Goal: Transaction & Acquisition: Purchase product/service

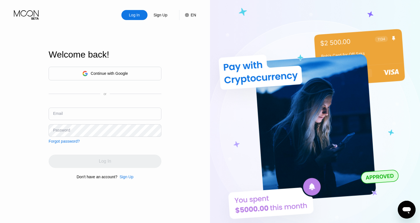
click at [143, 77] on div "Continue with Google" at bounding box center [105, 74] width 113 height 14
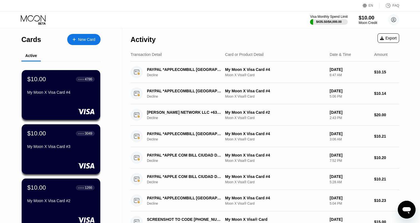
click at [374, 24] on div "Moon Credit" at bounding box center [368, 23] width 19 height 4
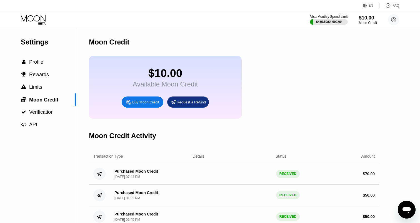
click at [146, 104] on div "Buy Moon Credit" at bounding box center [145, 102] width 27 height 5
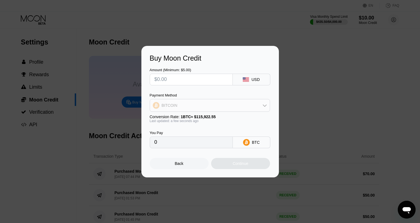
click at [224, 102] on div "BITCOIN" at bounding box center [210, 105] width 120 height 11
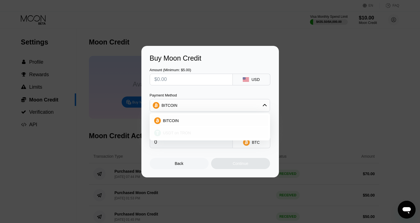
click at [207, 130] on div "USDT on TRON" at bounding box center [209, 132] width 117 height 11
type input "0.00"
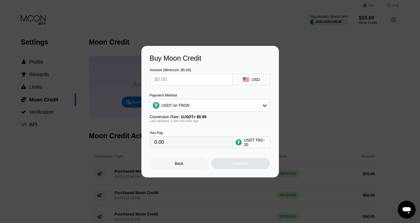
click at [209, 81] on input "text" at bounding box center [191, 79] width 74 height 11
click at [210, 79] on input "text" at bounding box center [191, 79] width 74 height 11
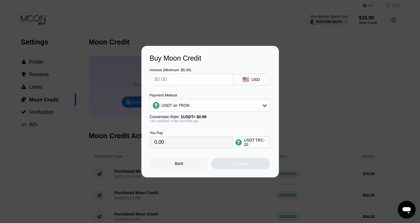
type input "$3"
type input "3.03"
type input "0.00"
type input "$4"
type input "4.04"
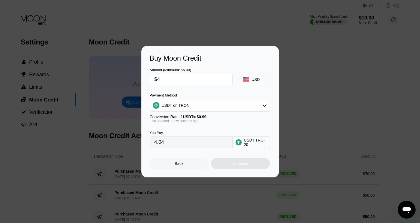
type input "$40"
type input "40.40"
type input "$4"
type input "4.04"
type input "0.00"
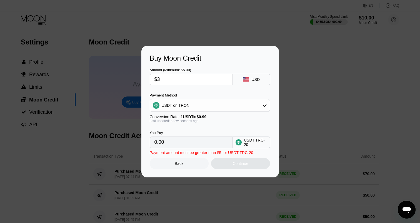
type input "$30"
type input "30.30"
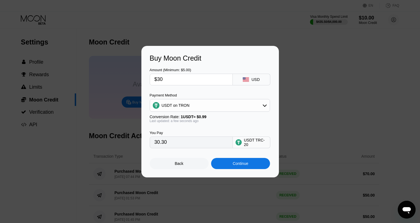
type input "$3"
type input "3.03"
type input "0.00"
type input "$4"
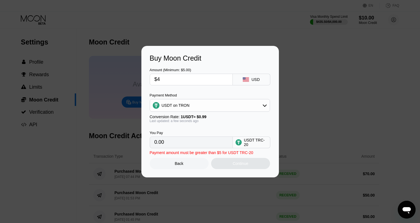
type input "4.04"
type input "$40"
type input "40.40"
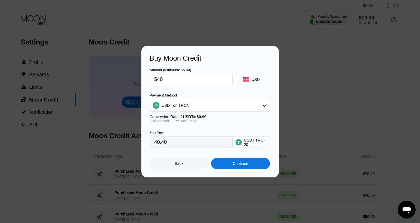
type input "$40"
click at [240, 161] on div "Continue" at bounding box center [240, 163] width 59 height 11
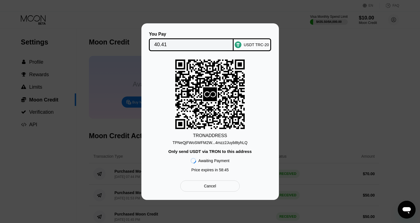
click at [239, 47] on div "USDT TRC-20" at bounding box center [252, 44] width 37 height 13
click at [237, 140] on div "TPNeQjFWoSWFM2W...4mzz2Juyb8tyhLQ" at bounding box center [209, 141] width 75 height 7
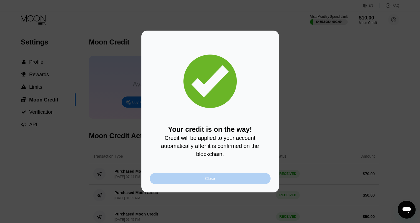
click at [222, 179] on div "Close" at bounding box center [210, 178] width 121 height 11
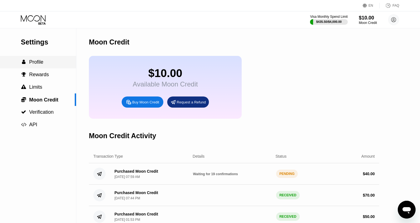
click at [36, 58] on div " Profile" at bounding box center [38, 62] width 76 height 12
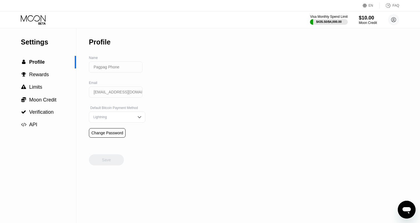
click at [36, 24] on icon at bounding box center [34, 20] width 26 height 10
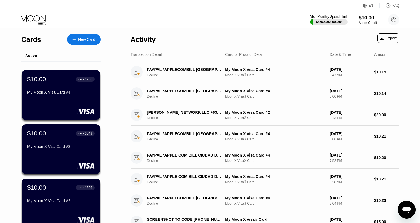
click at [36, 23] on icon at bounding box center [34, 20] width 26 height 10
click at [50, 29] on div "Cards New Card" at bounding box center [60, 37] width 79 height 19
click at [43, 21] on icon at bounding box center [34, 20] width 26 height 10
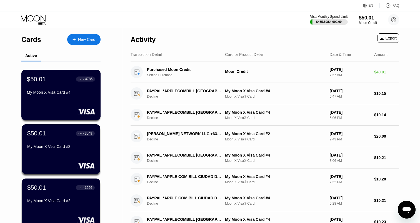
click at [92, 81] on div "● ● ● ● 4786" at bounding box center [85, 78] width 19 height 5
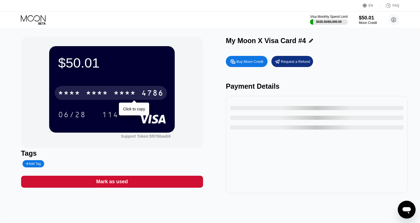
click at [150, 91] on div "4786" at bounding box center [152, 93] width 22 height 9
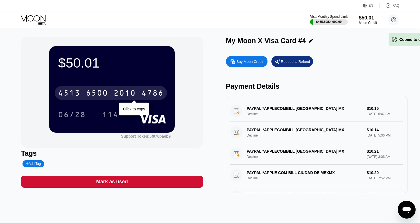
click at [150, 91] on div "4786" at bounding box center [152, 93] width 22 height 9
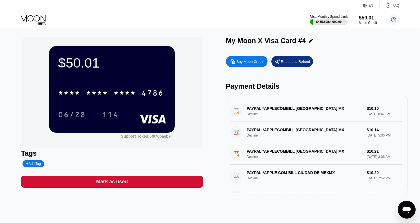
click at [88, 115] on div "06/28" at bounding box center [72, 114] width 36 height 14
drag, startPoint x: 88, startPoint y: 115, endPoint x: 203, endPoint y: 46, distance: 134.3
click at [192, 49] on div "$50.01 * * * * * * * * * * * * 4786 06/28 114 Support Token: 5f076baeb9" at bounding box center [112, 92] width 182 height 111
click at [38, 26] on div "Visa Monthly Spend Limit $435.50 / $4,000.00 $50.01 Moon Credit Pagpag Phone pa…" at bounding box center [210, 19] width 420 height 17
click at [43, 20] on icon at bounding box center [34, 20] width 26 height 10
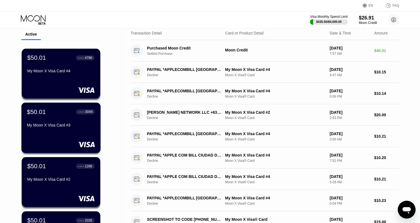
scroll to position [105, 0]
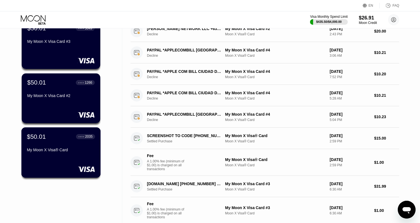
click at [63, 140] on div "$50.01 ● ● ● ● 2035" at bounding box center [61, 136] width 68 height 7
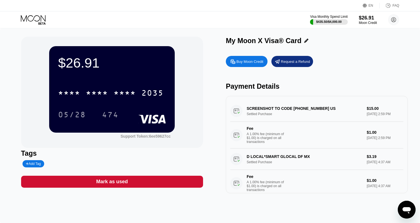
click at [170, 96] on div "$26.91 * * * * * * * * * * * * 2035 05/28 474" at bounding box center [112, 89] width 126 height 86
click at [167, 96] on div "$26.91 * * * * * * * * * * * * 2035 05/28 474" at bounding box center [112, 89] width 126 height 86
click at [47, 23] on div at bounding box center [38, 20] width 34 height 10
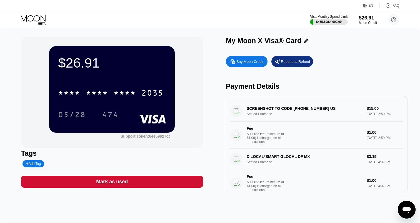
click at [45, 23] on icon at bounding box center [41, 23] width 7 height 2
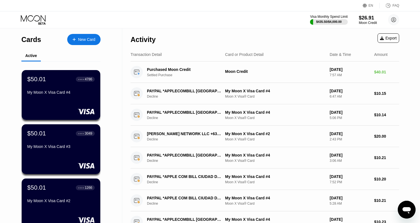
click at [47, 23] on div at bounding box center [38, 20] width 34 height 10
click at [41, 21] on icon at bounding box center [34, 20] width 26 height 10
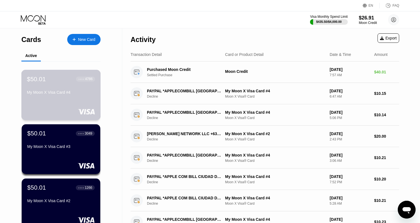
click at [67, 87] on div "$50.01 ● ● ● ● 4786 My Moon X Visa Card #4" at bounding box center [61, 85] width 68 height 21
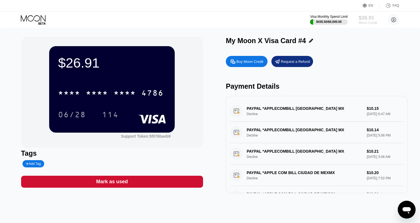
click at [367, 24] on div "Moon Credit" at bounding box center [368, 23] width 19 height 4
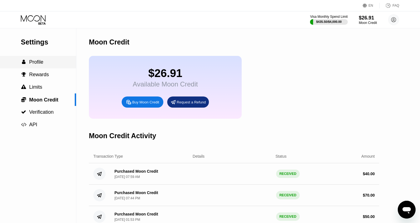
click at [41, 65] on span "Profile" at bounding box center [36, 62] width 14 height 6
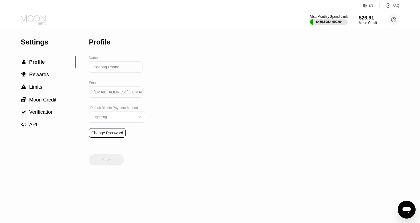
click at [43, 23] on icon at bounding box center [34, 20] width 26 height 10
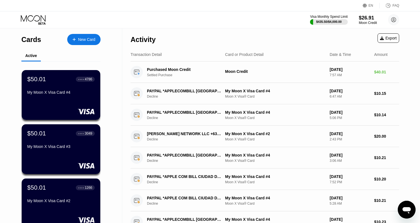
click at [43, 23] on icon at bounding box center [34, 20] width 26 height 10
